Goal: Find specific page/section: Find specific page/section

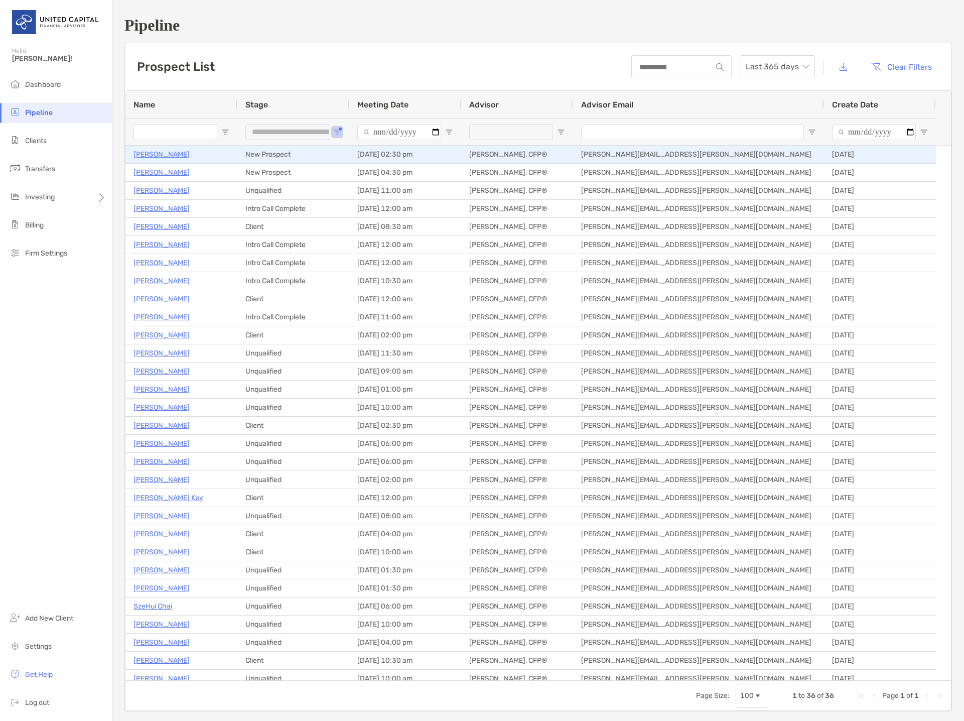
click at [157, 150] on p "Philip Joy" at bounding box center [162, 154] width 56 height 13
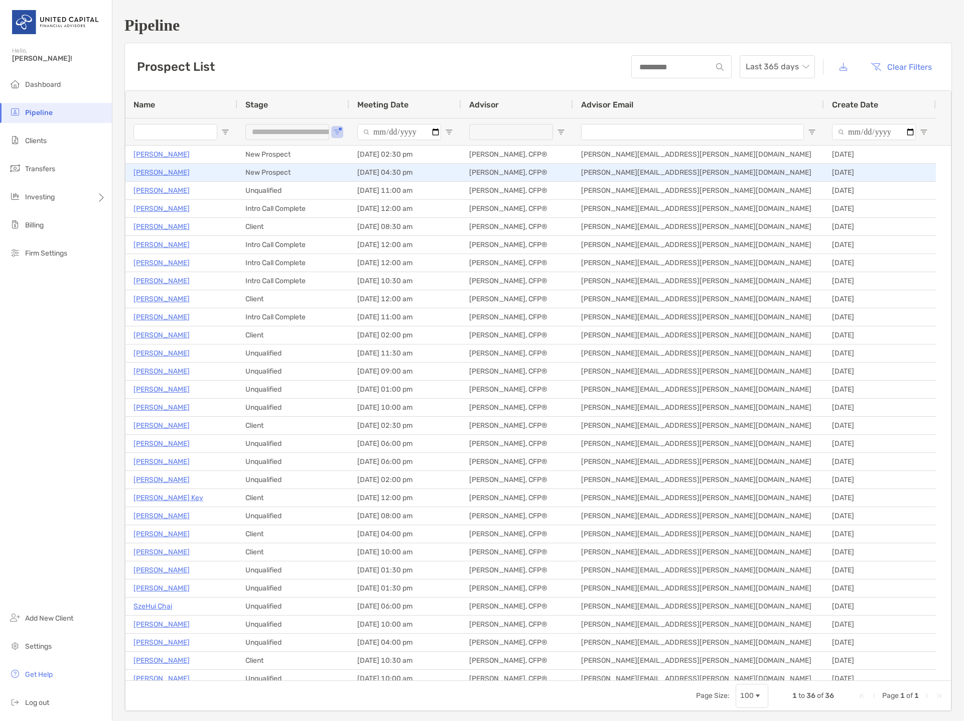
click at [163, 170] on p "[PERSON_NAME]" at bounding box center [162, 172] width 56 height 13
